Goal: Navigation & Orientation: Find specific page/section

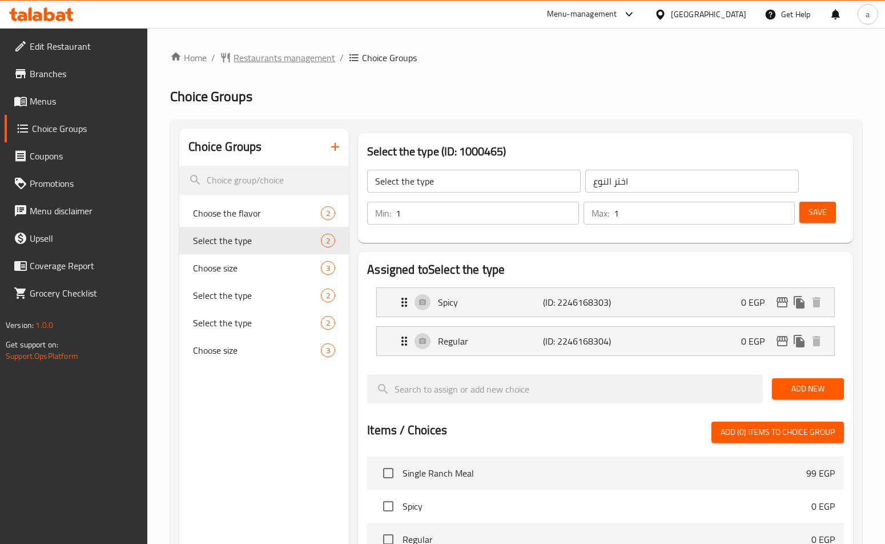
click at [305, 60] on span "Restaurants management" at bounding box center [285, 58] width 102 height 14
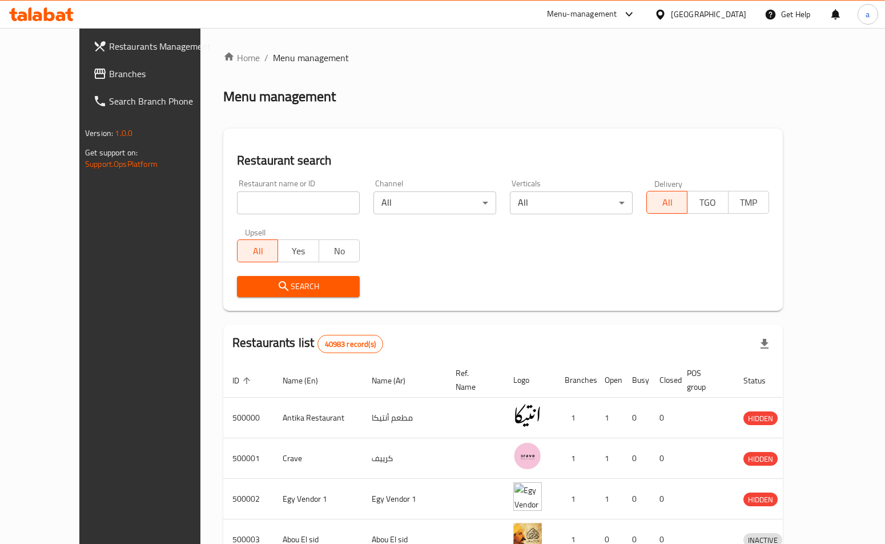
click at [84, 64] on link "Branches" at bounding box center [155, 73] width 143 height 27
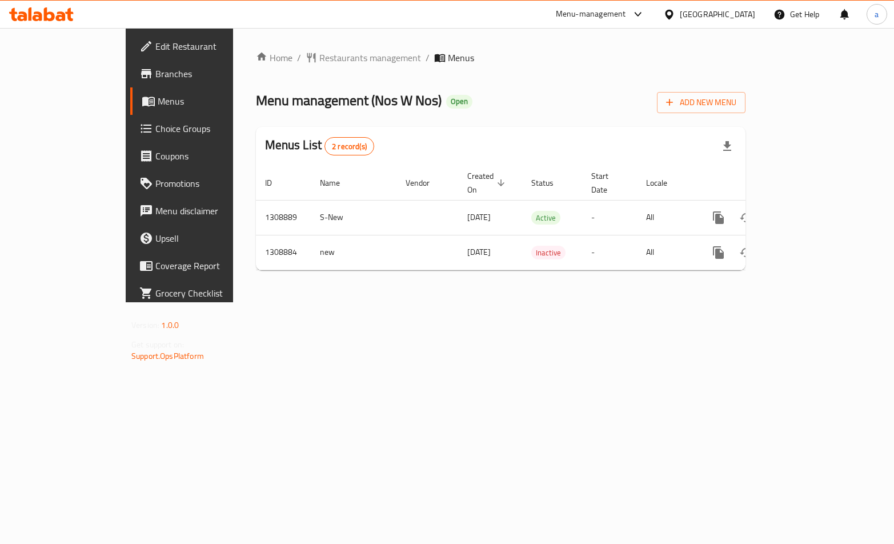
click at [130, 119] on link "Choice Groups" at bounding box center [202, 128] width 144 height 27
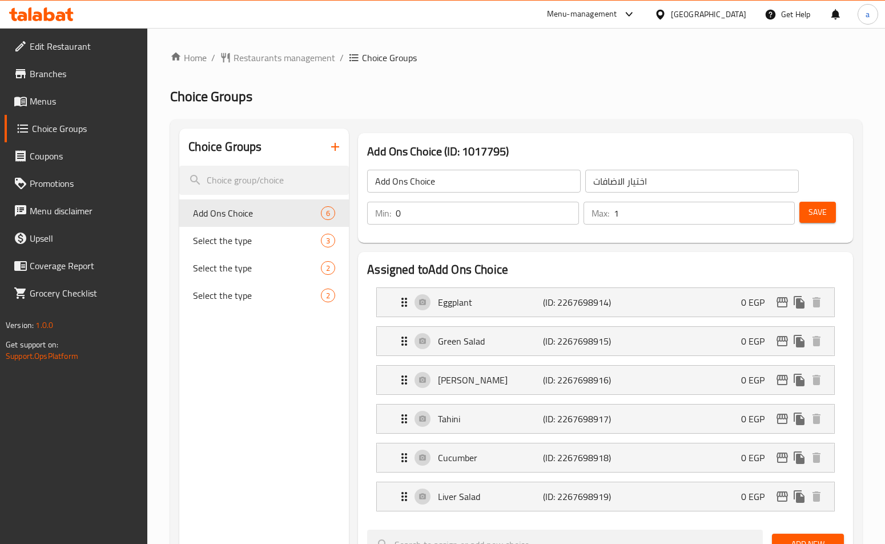
click at [559, 116] on div "Home / Restaurants management / Choice Groups Choice Groups Choice Groups Add O…" at bounding box center [516, 543] width 692 height 985
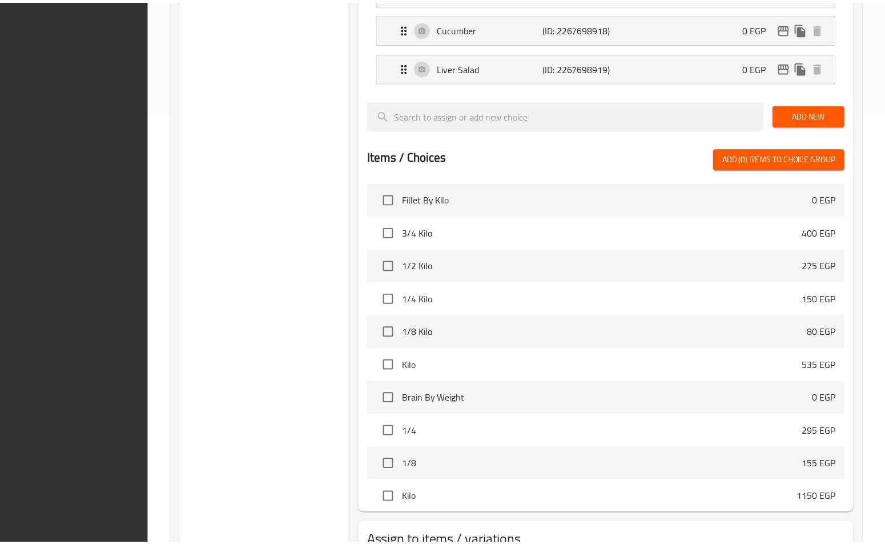
scroll to position [515, 0]
